Goal: Task Accomplishment & Management: Complete application form

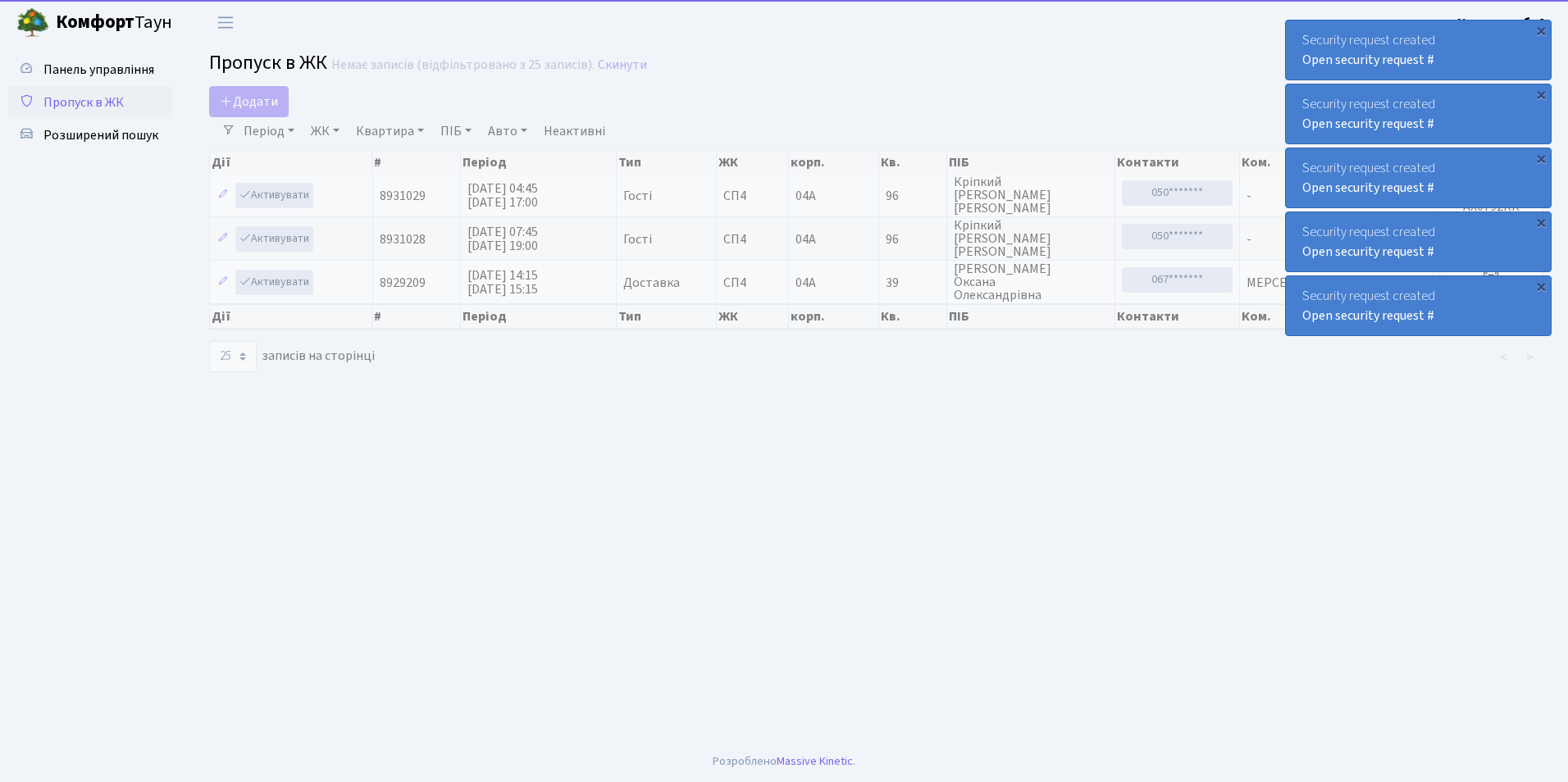
select select "25"
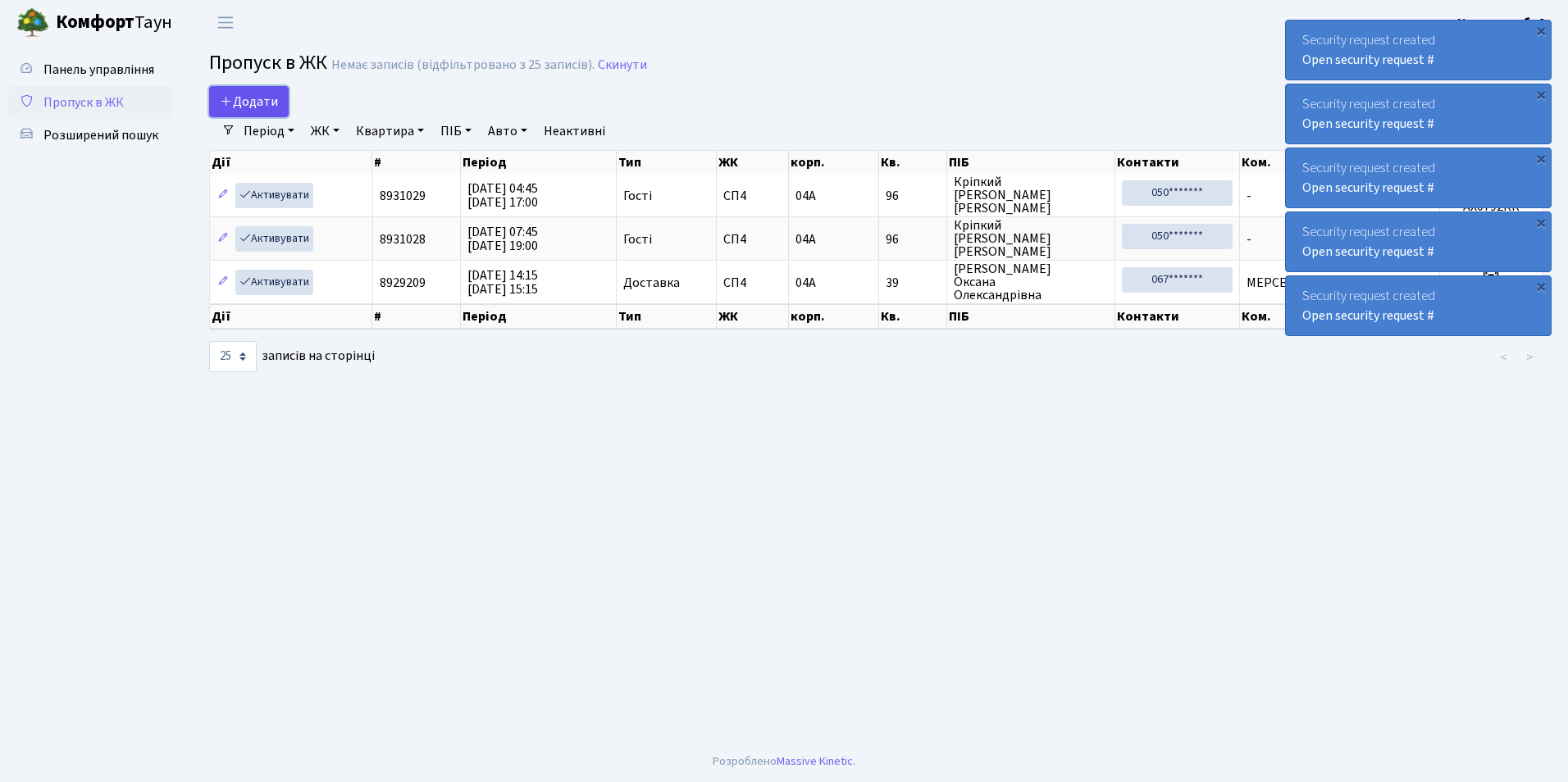
click at [250, 93] on span "Додати" at bounding box center [249, 101] width 58 height 18
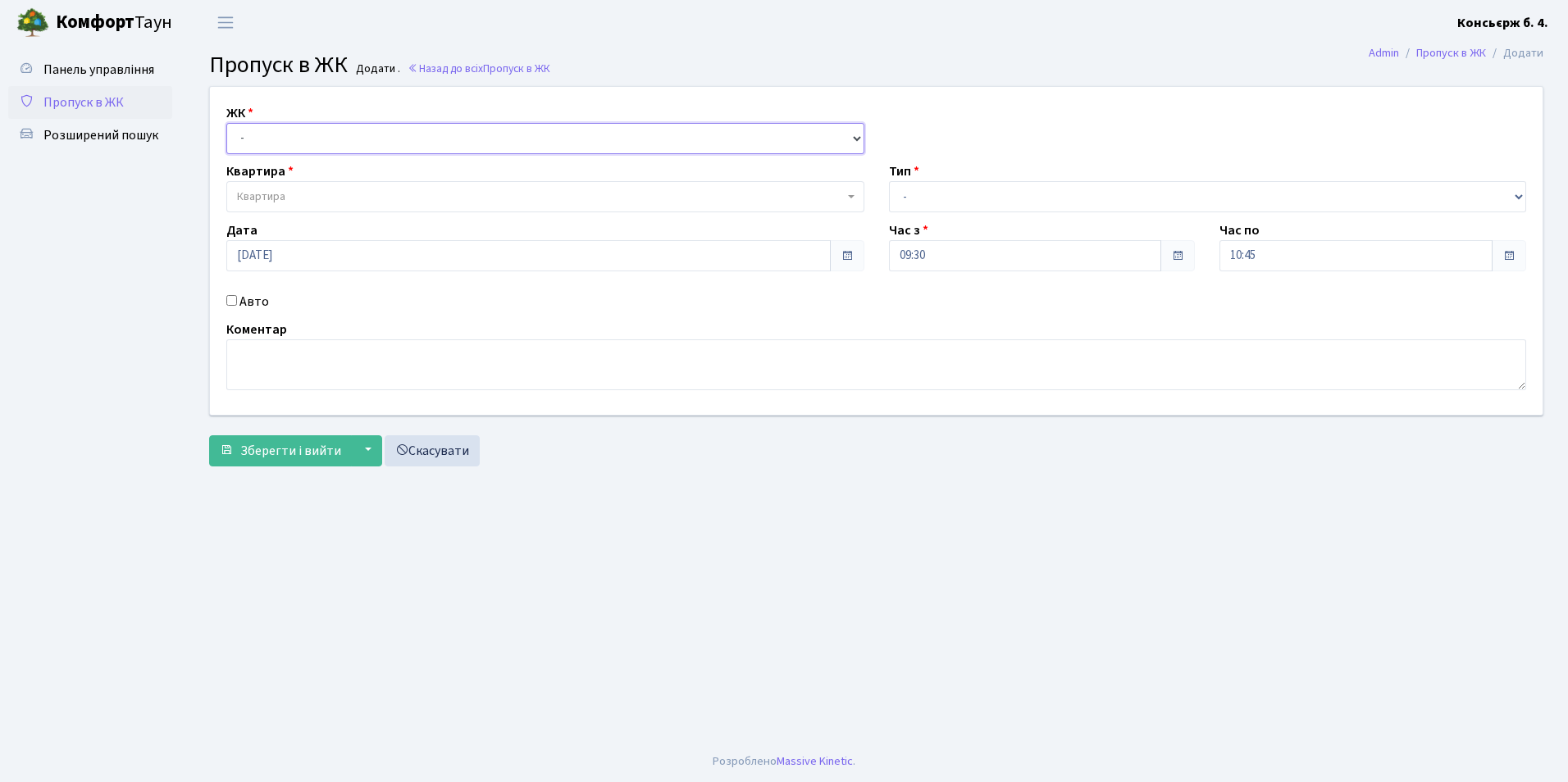
click at [261, 139] on select "- СП4, Столичне шосе, 5" at bounding box center [545, 138] width 638 height 31
select select "325"
click at [226, 123] on select "- СП4, Столичне шосе, 5" at bounding box center [545, 138] width 638 height 31
select select
click at [289, 194] on span "Квартира" at bounding box center [540, 196] width 607 height 17
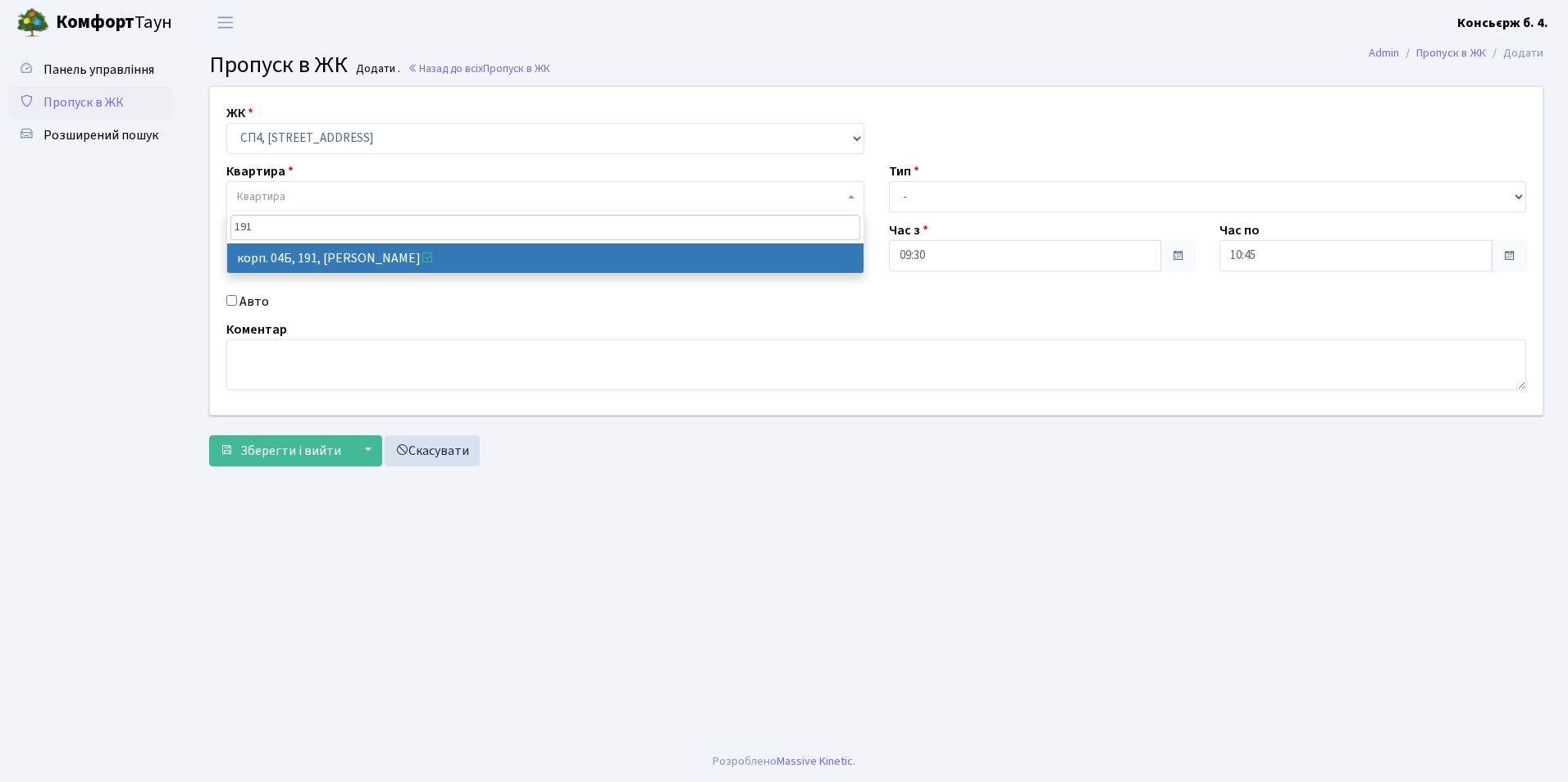
type input "191"
select select "21219"
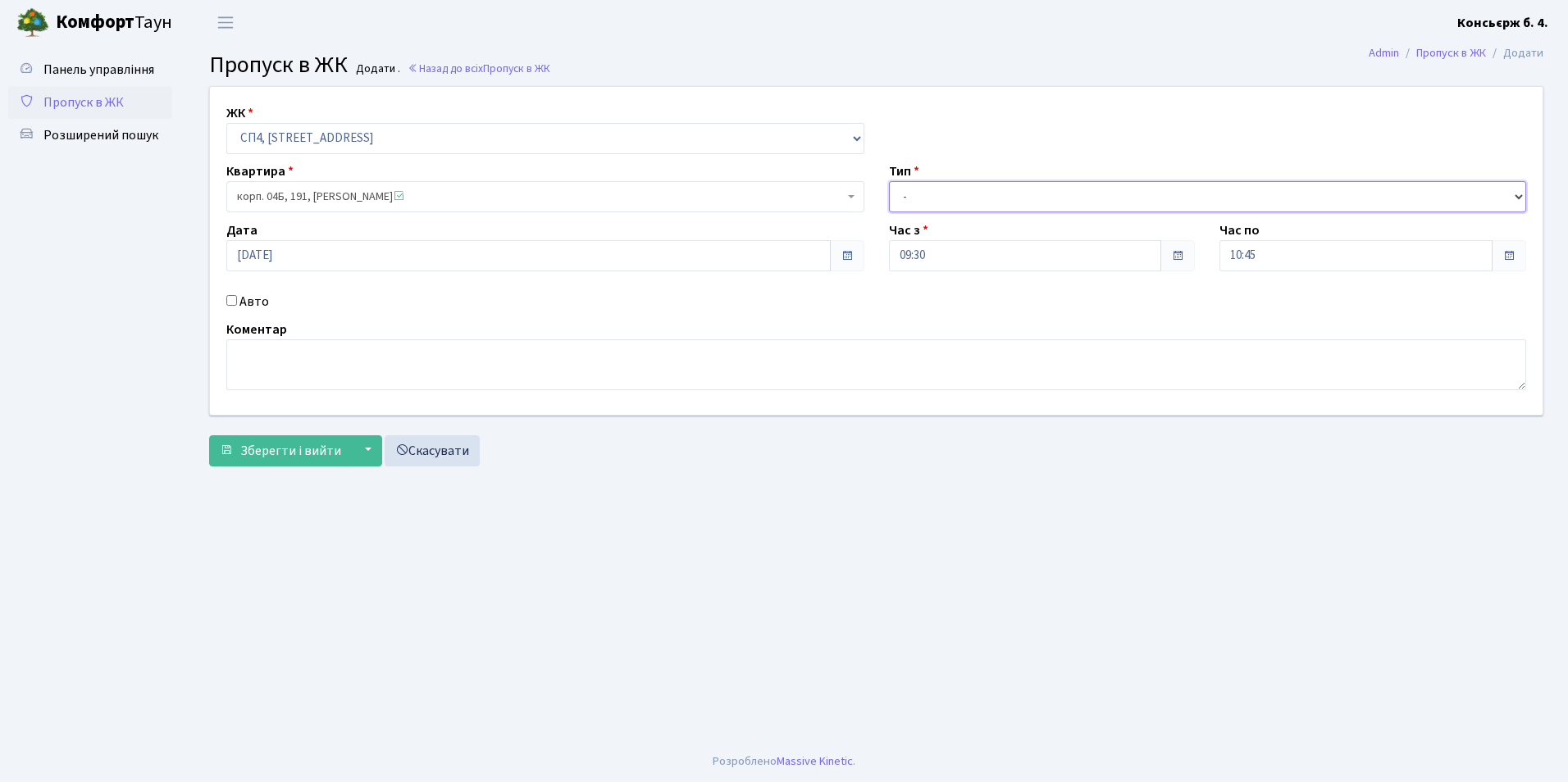
click at [905, 197] on select "- Доставка Таксі Гості Сервіс" at bounding box center [1208, 196] width 638 height 31
select select "18"
click at [889, 181] on select "- Доставка Таксі Гості Сервіс" at bounding box center [1208, 196] width 638 height 31
click at [232, 297] on input "Авто" at bounding box center [231, 300] width 11 height 11
checkbox input "true"
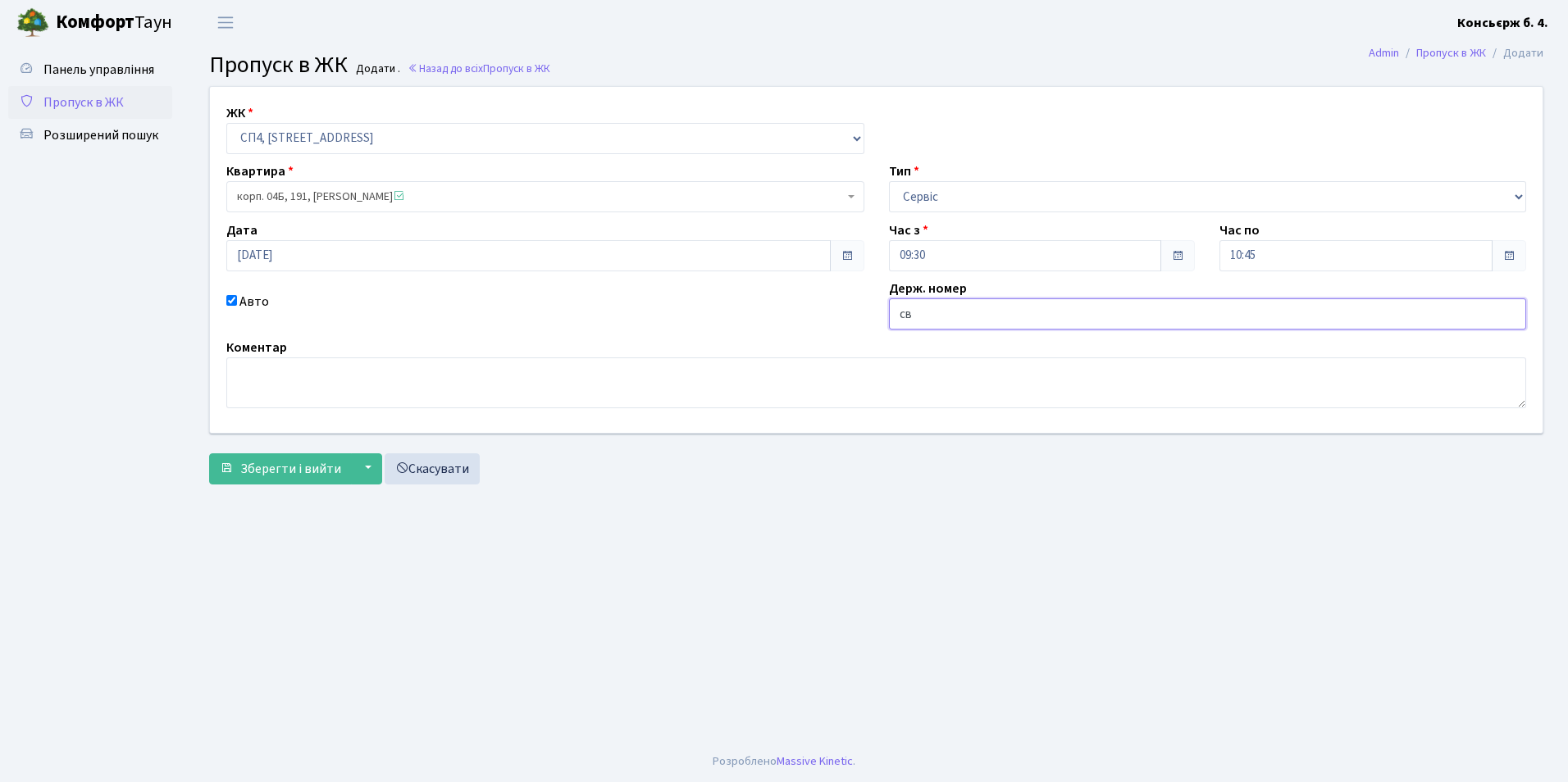
type input "c"
type input "СВ2859ЕЕ"
click at [281, 463] on span "Зберегти і вийти" at bounding box center [290, 469] width 101 height 18
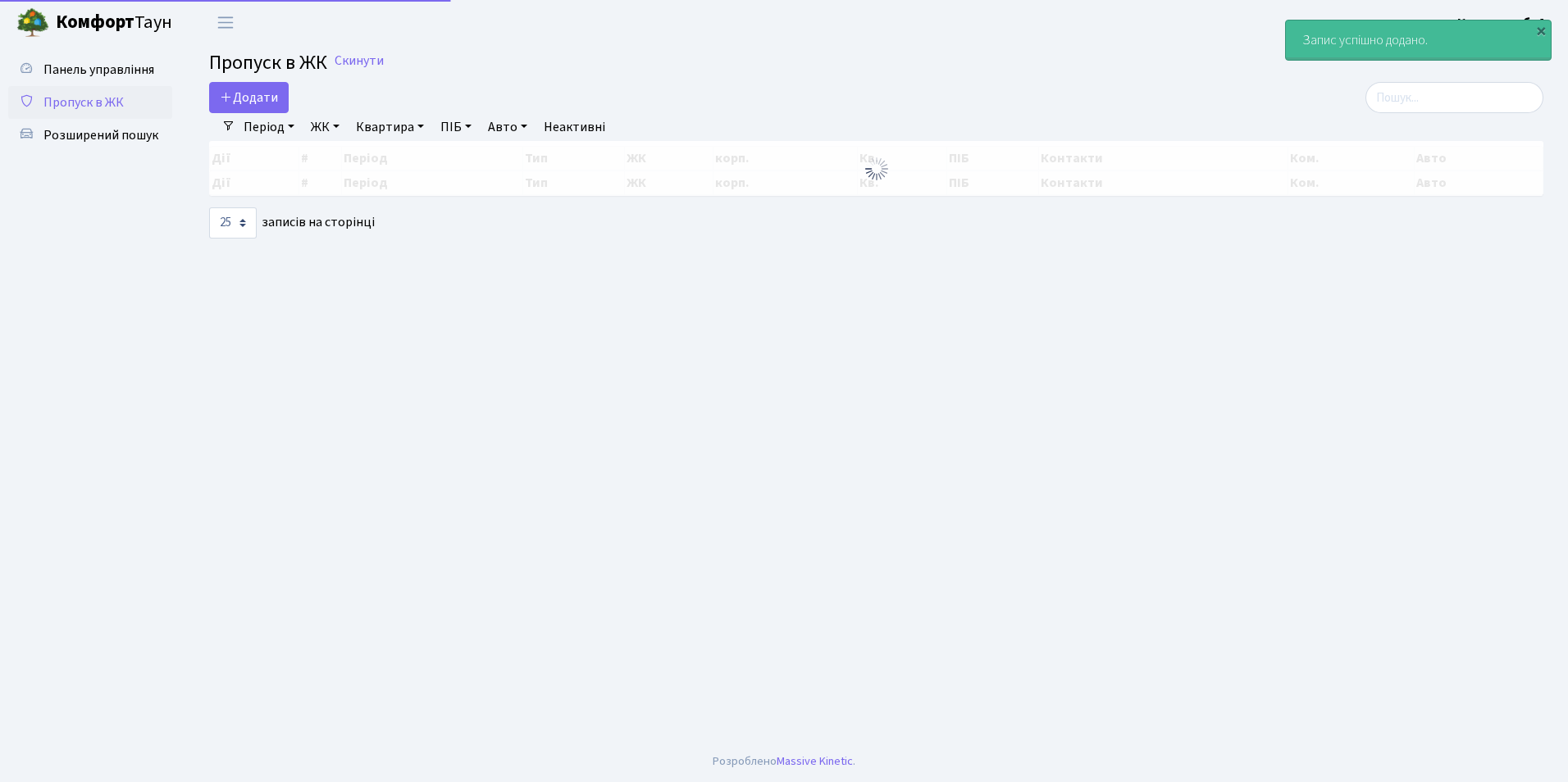
select select "25"
